Goal: Task Accomplishment & Management: Complete application form

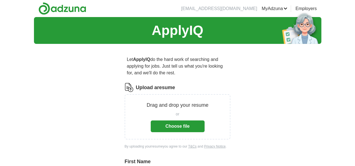
scroll to position [28, 0]
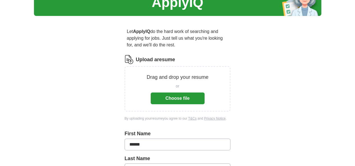
click at [175, 93] on button "Choose file" at bounding box center [177, 99] width 54 height 12
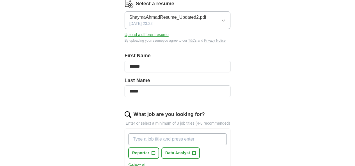
scroll to position [112, 0]
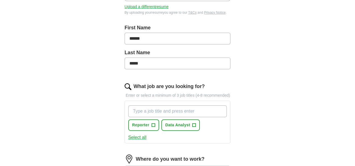
click at [136, 106] on input "What job are you looking for?" at bounding box center [177, 112] width 99 height 12
type input "Analyst"
click at [192, 123] on span "+" at bounding box center [193, 125] width 3 height 4
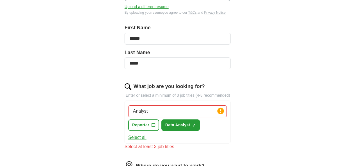
click at [129, 135] on button "Select all" at bounding box center [137, 138] width 18 height 7
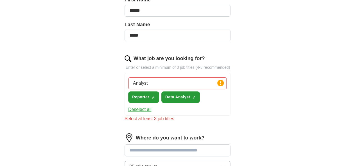
drag, startPoint x: 147, startPoint y: 74, endPoint x: 114, endPoint y: 78, distance: 33.3
click at [127, 78] on div "Analyst Press return to add title Reporter ✓ × Data Analyst ✓ ×" at bounding box center [177, 90] width 101 height 30
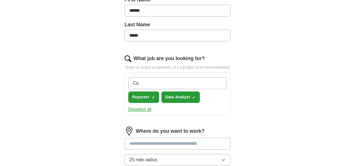
type input "C"
type input "m"
type input "s"
click at [129, 106] on button "Deselect all" at bounding box center [139, 109] width 23 height 7
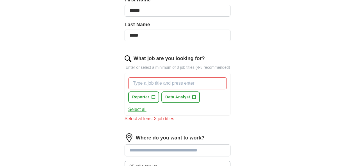
scroll to position [196, 0]
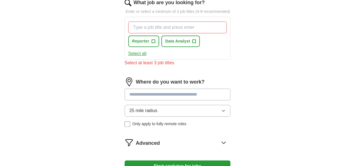
click at [154, 105] on button "25 mile radius" at bounding box center [177, 111] width 106 height 12
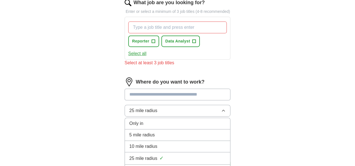
click at [141, 156] on span "25 mile radius" at bounding box center [143, 159] width 28 height 7
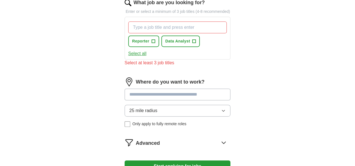
click at [135, 89] on input at bounding box center [177, 95] width 106 height 12
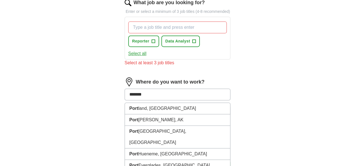
type input "********"
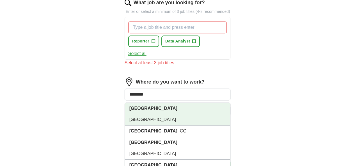
click at [136, 103] on li "[GEOGRAPHIC_DATA] , [GEOGRAPHIC_DATA]" at bounding box center [177, 114] width 105 height 23
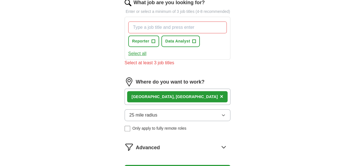
click at [87, 102] on div "ApplyIQ Let ApplyIQ do the hard work of searching and applying for jobs. Just t…" at bounding box center [177, 6] width 287 height 371
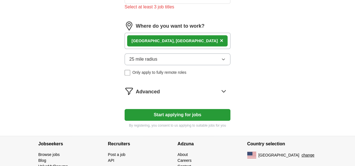
click at [228, 87] on icon at bounding box center [223, 91] width 9 height 9
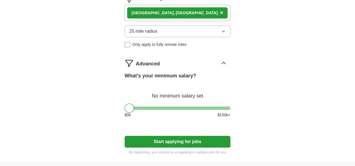
scroll to position [308, 0]
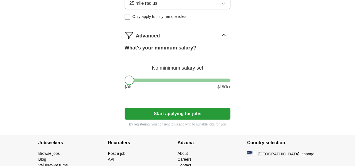
click at [177, 108] on button "Start applying for jobs" at bounding box center [177, 114] width 106 height 12
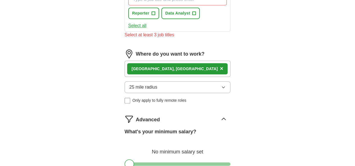
scroll to position [196, 0]
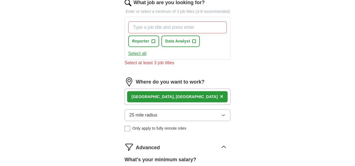
click at [129, 50] on button "Select all" at bounding box center [137, 53] width 18 height 7
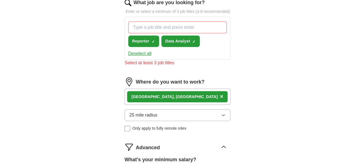
click at [137, 22] on input "What job are you looking for?" at bounding box center [177, 28] width 99 height 12
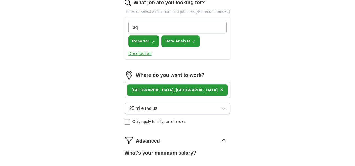
type input "sql"
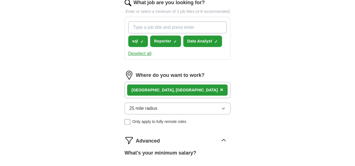
click at [106, 51] on div "Let ApplyIQ do the hard work of searching and applying for jobs. Just tell us w…" at bounding box center [177, 46] width 143 height 388
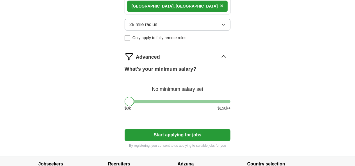
scroll to position [319, 0]
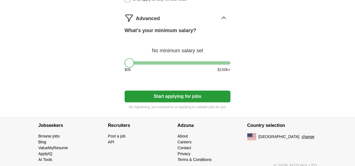
click at [183, 92] on button "Start applying for jobs" at bounding box center [177, 97] width 106 height 12
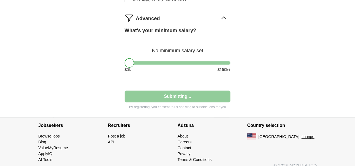
select select "**"
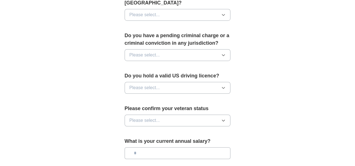
scroll to position [364, 0]
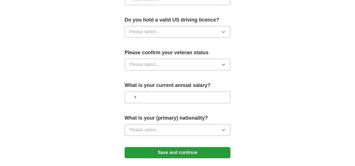
click at [174, 147] on button "Save and continue" at bounding box center [177, 152] width 106 height 11
